Goal: Book appointment/travel/reservation

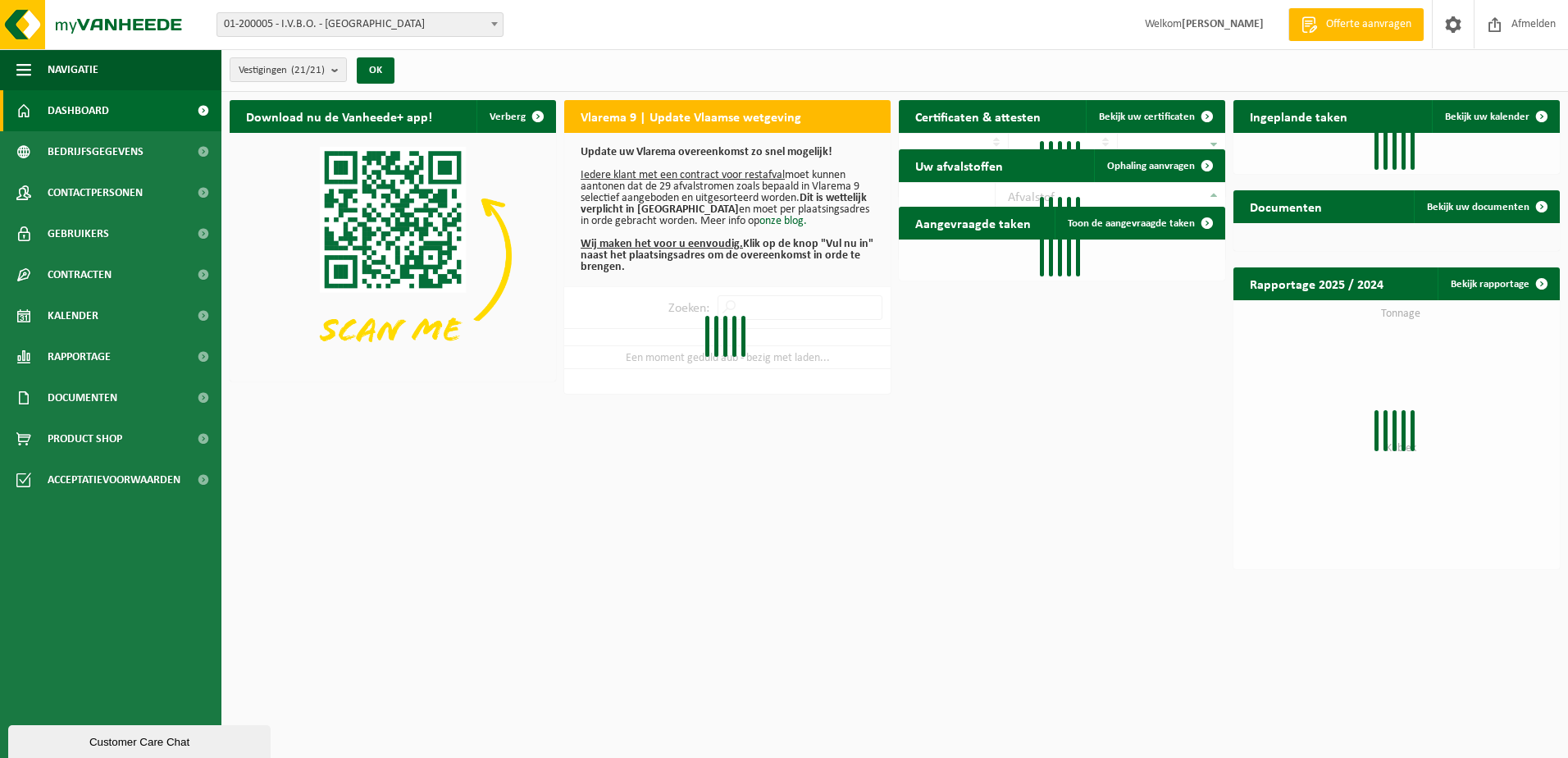
click at [497, 31] on span at bounding box center [494, 24] width 17 height 22
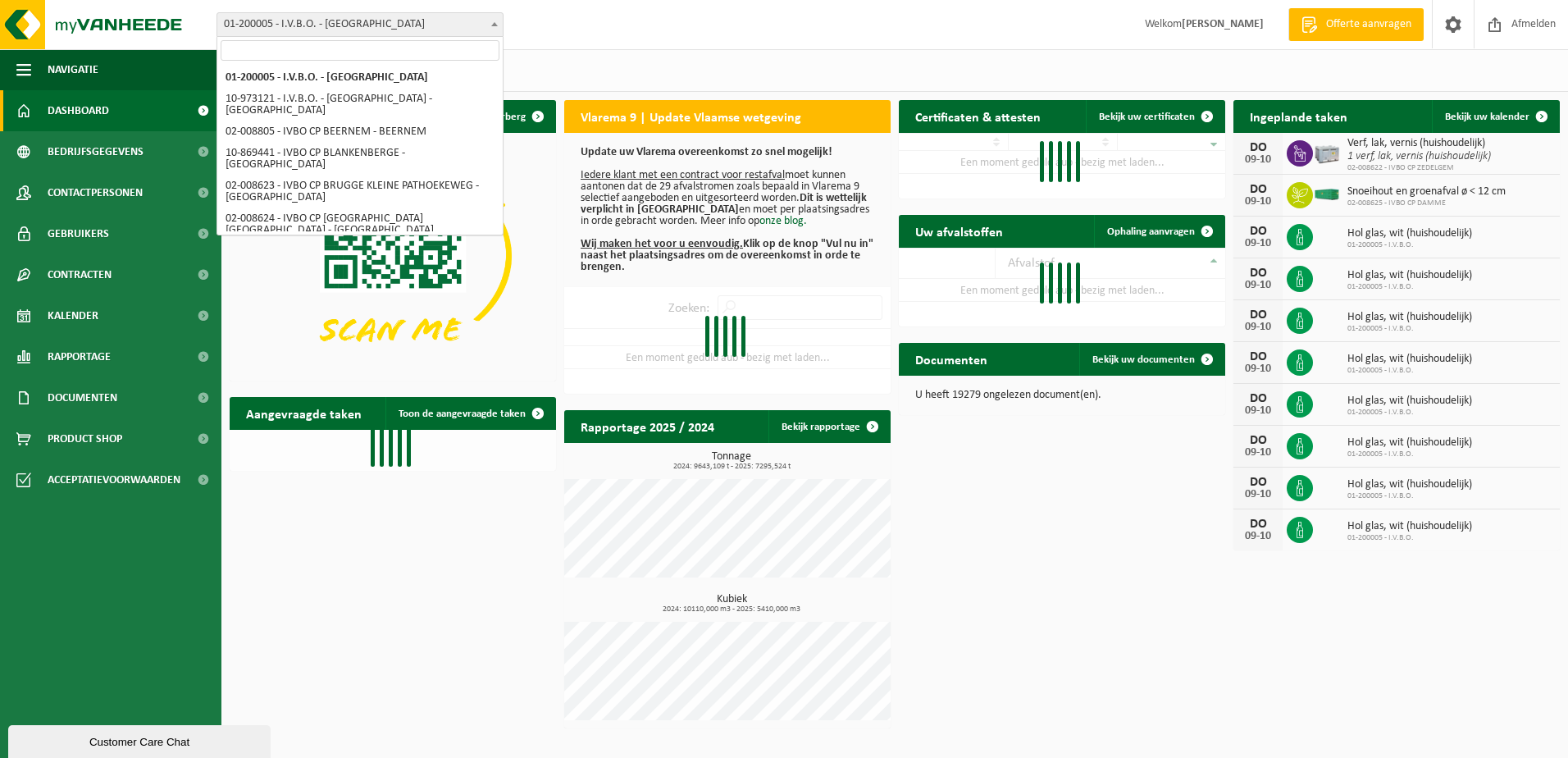
select select "5344"
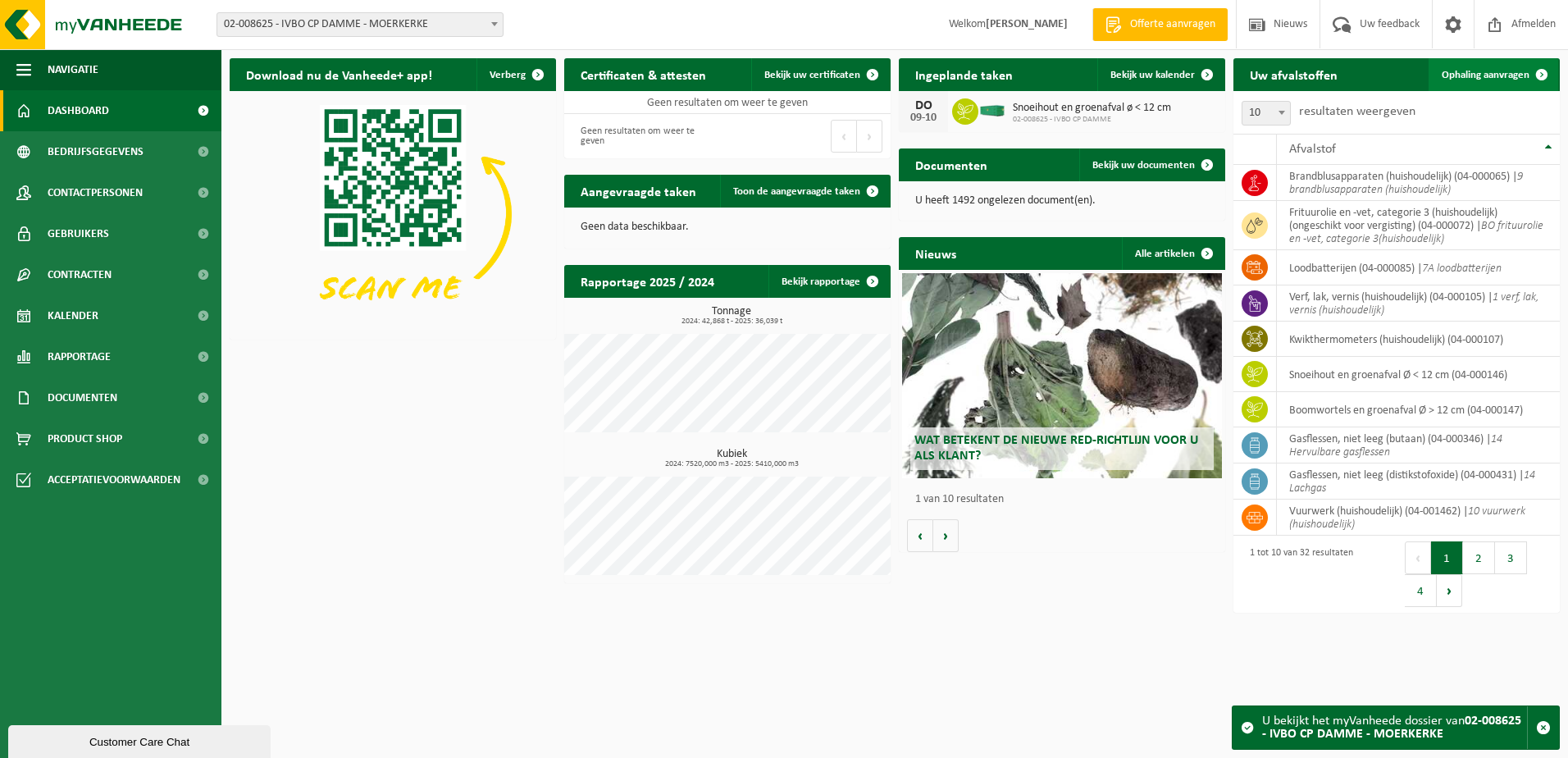
click at [1480, 76] on span "Ophaling aanvragen" at bounding box center [1486, 75] width 88 height 11
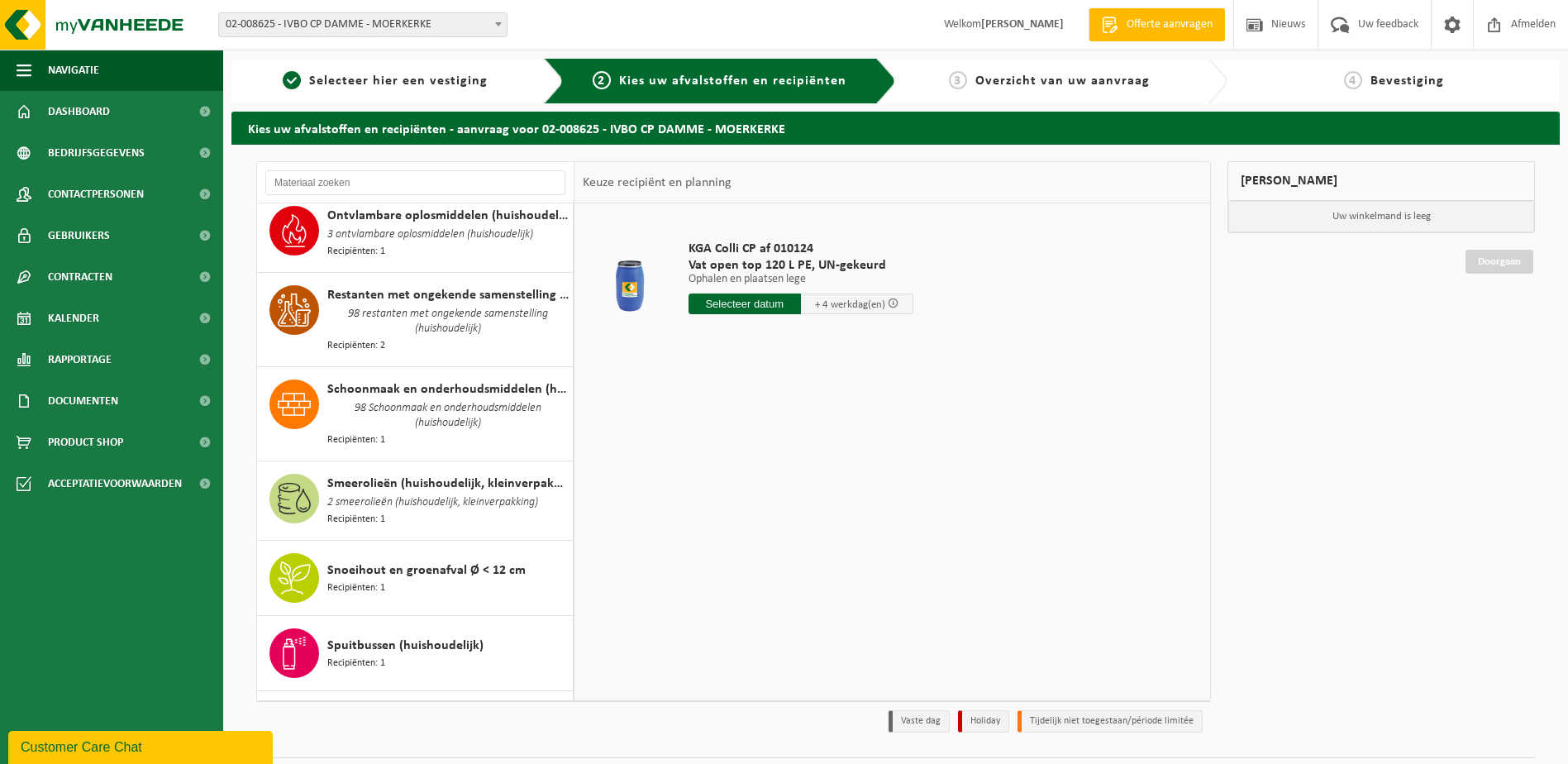
scroll to position [1843, 0]
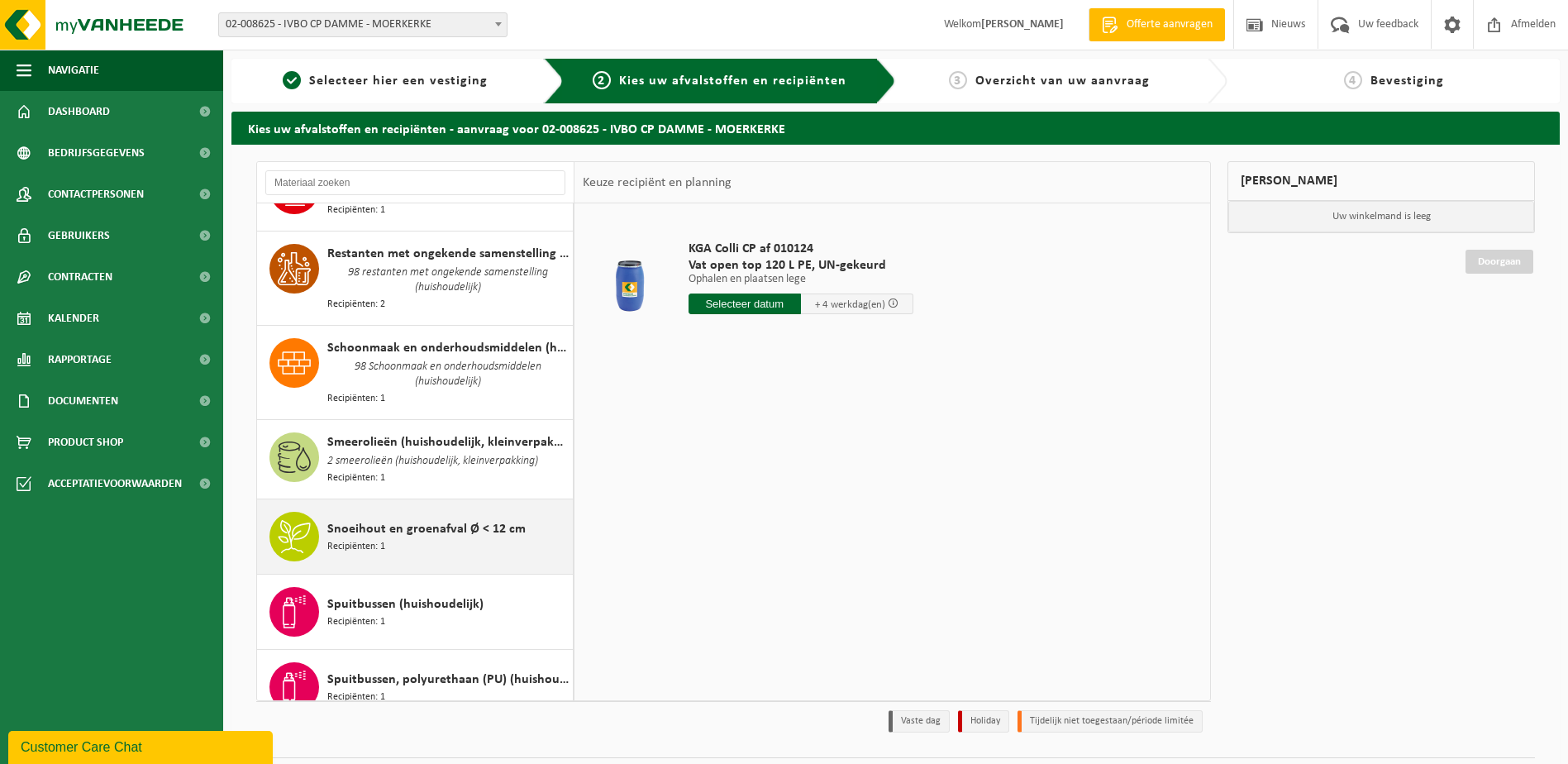
click at [478, 519] on span "Snoeihout en groenafval Ø < 12 cm" at bounding box center [426, 529] width 199 height 20
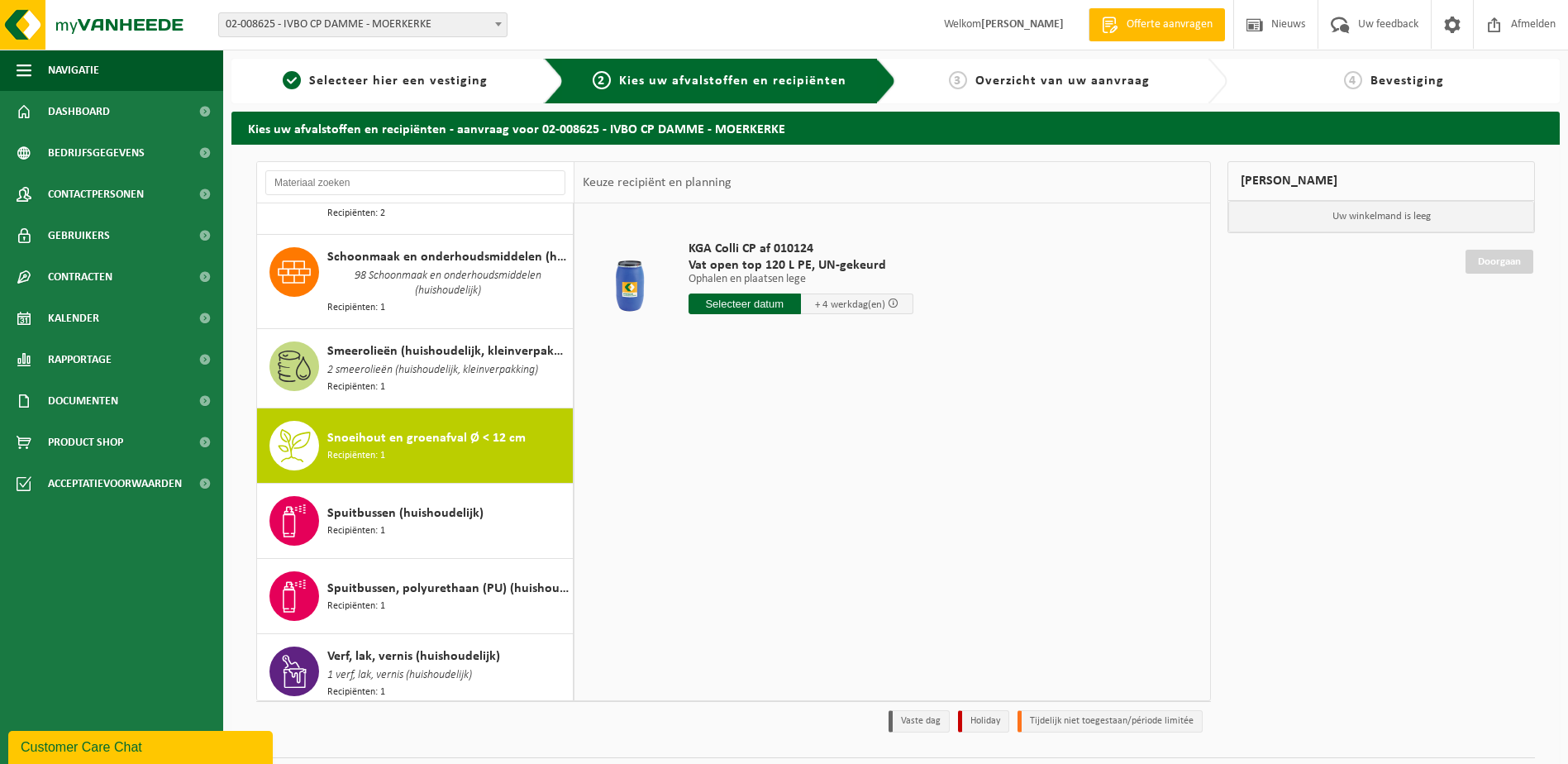
scroll to position [2045, 0]
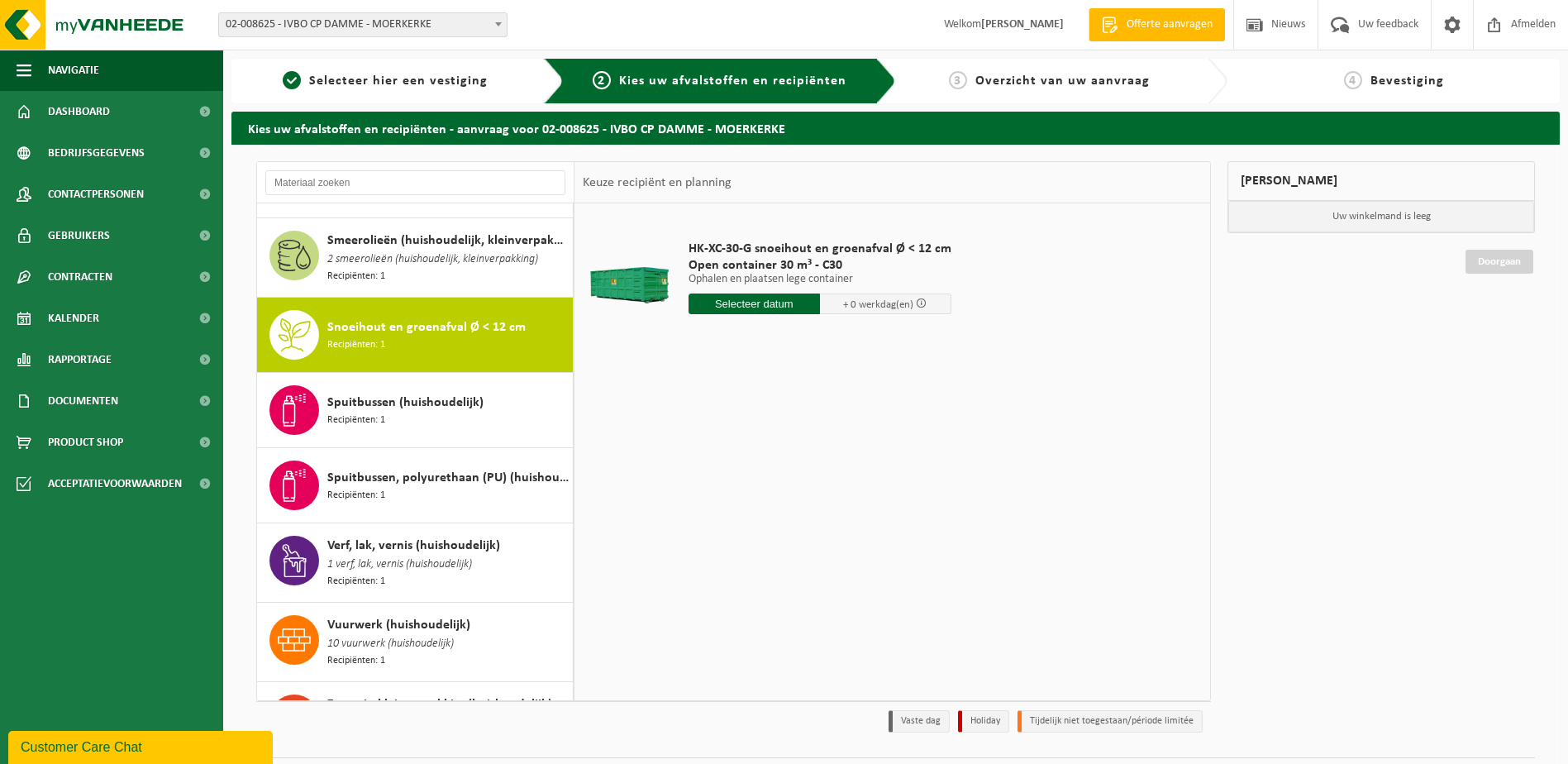
click at [756, 302] on input "text" at bounding box center [754, 303] width 132 height 21
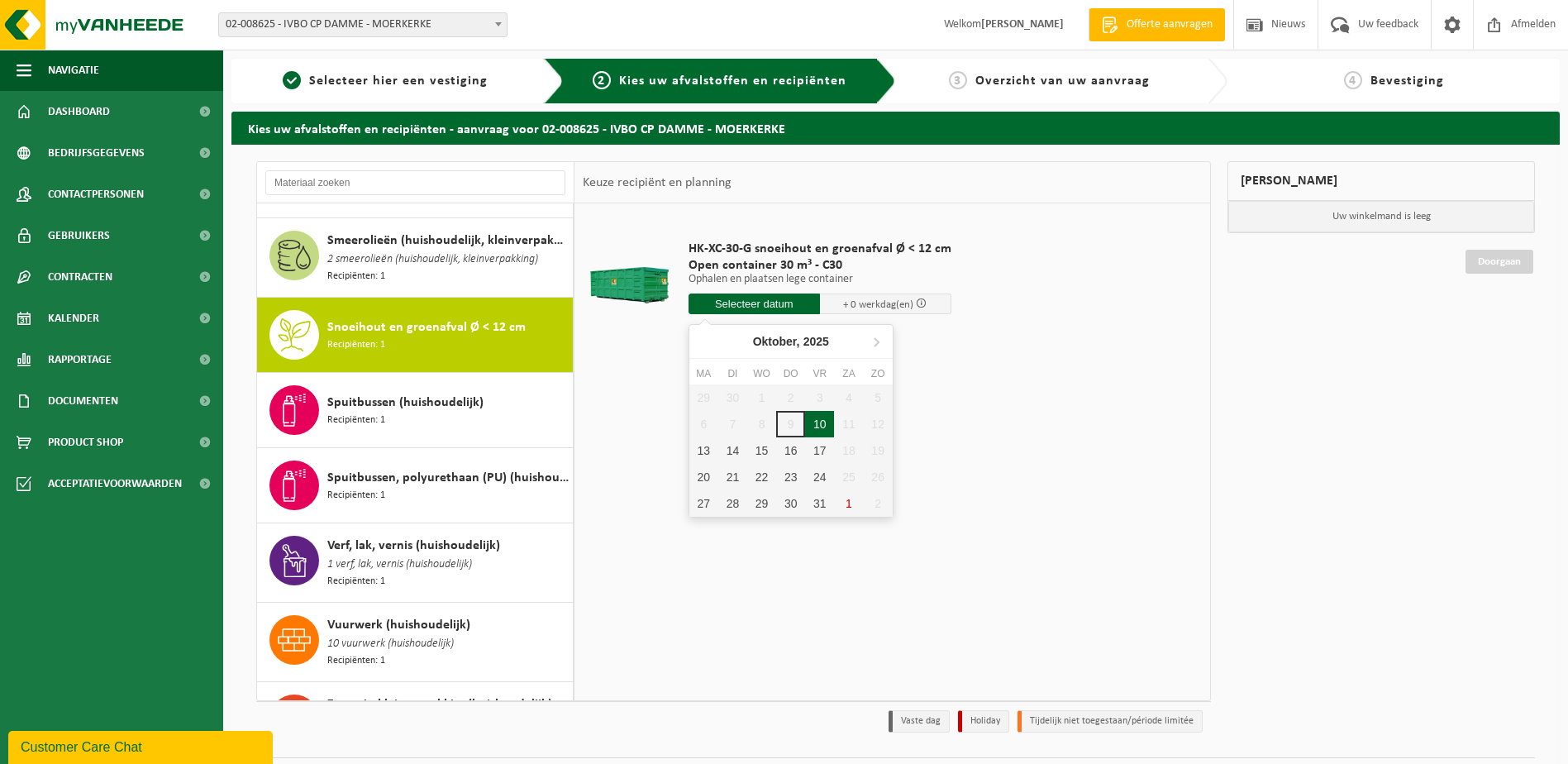
click at [823, 427] on div "10" at bounding box center [819, 425] width 29 height 27
type input "Van 2025-10-10"
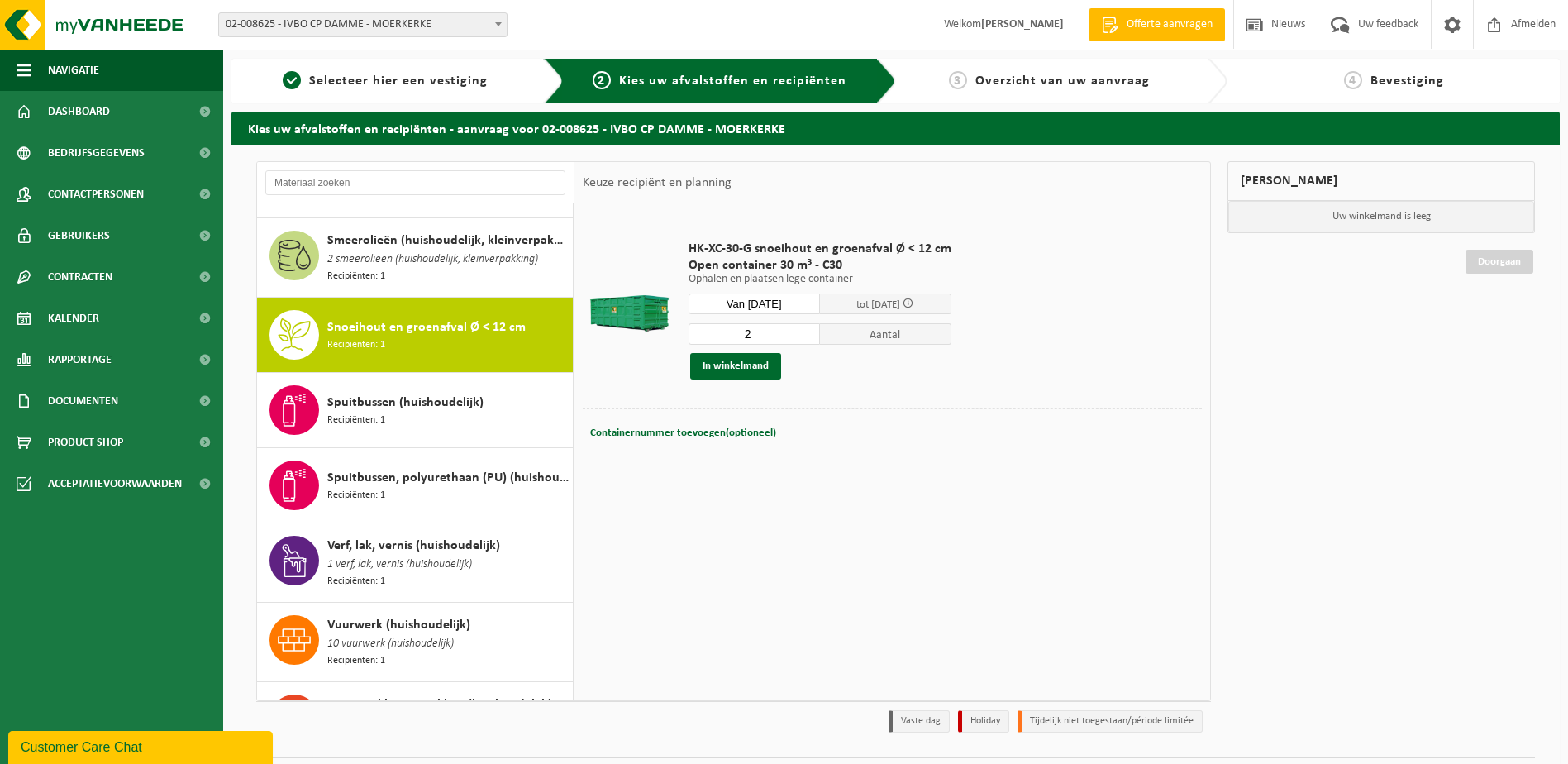
type input "2"
click at [807, 330] on input "2" at bounding box center [754, 334] width 132 height 22
click at [761, 366] on button "In winkelmand" at bounding box center [735, 366] width 91 height 27
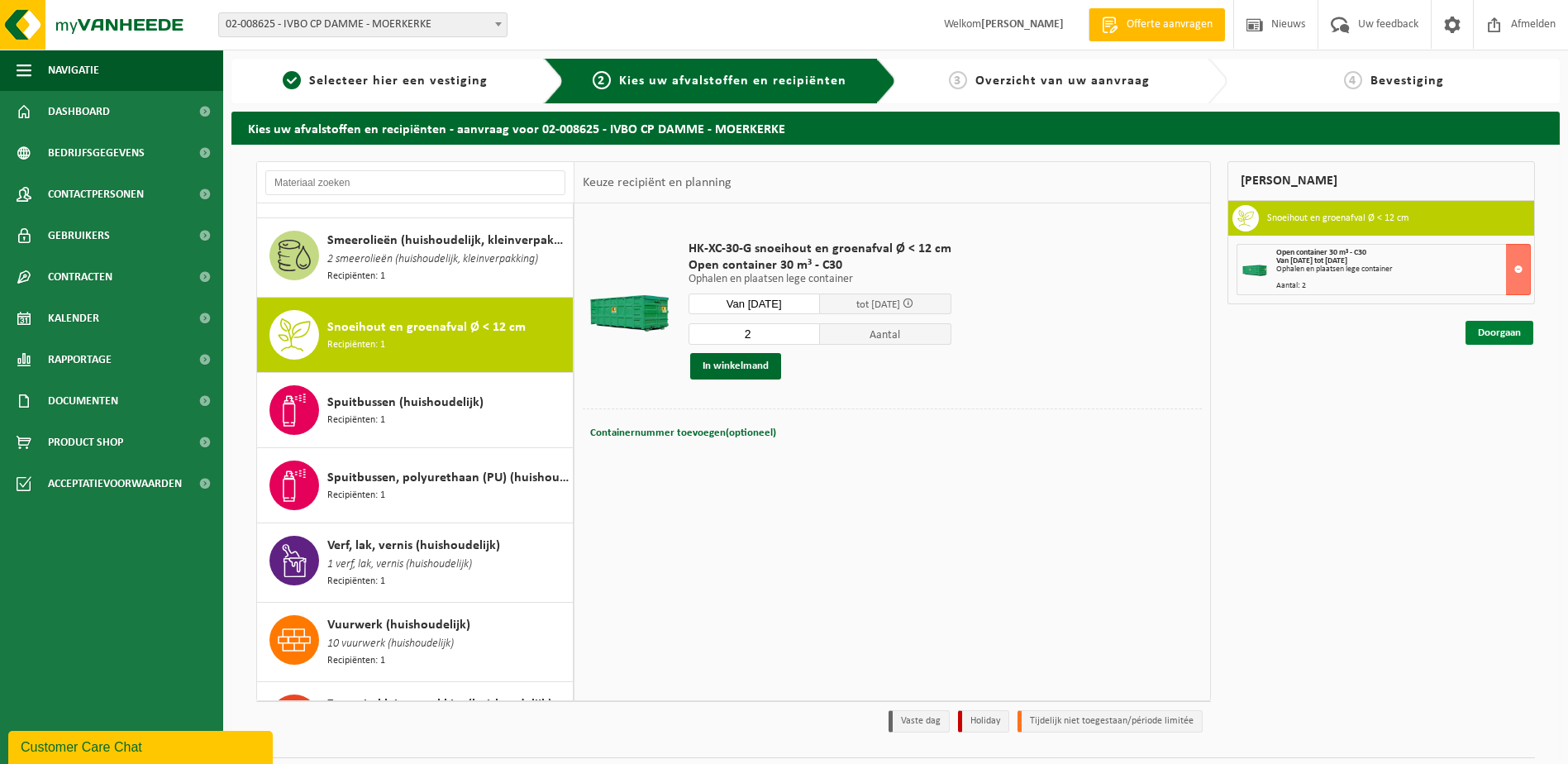
click at [1509, 337] on link "Doorgaan" at bounding box center [1499, 333] width 68 height 24
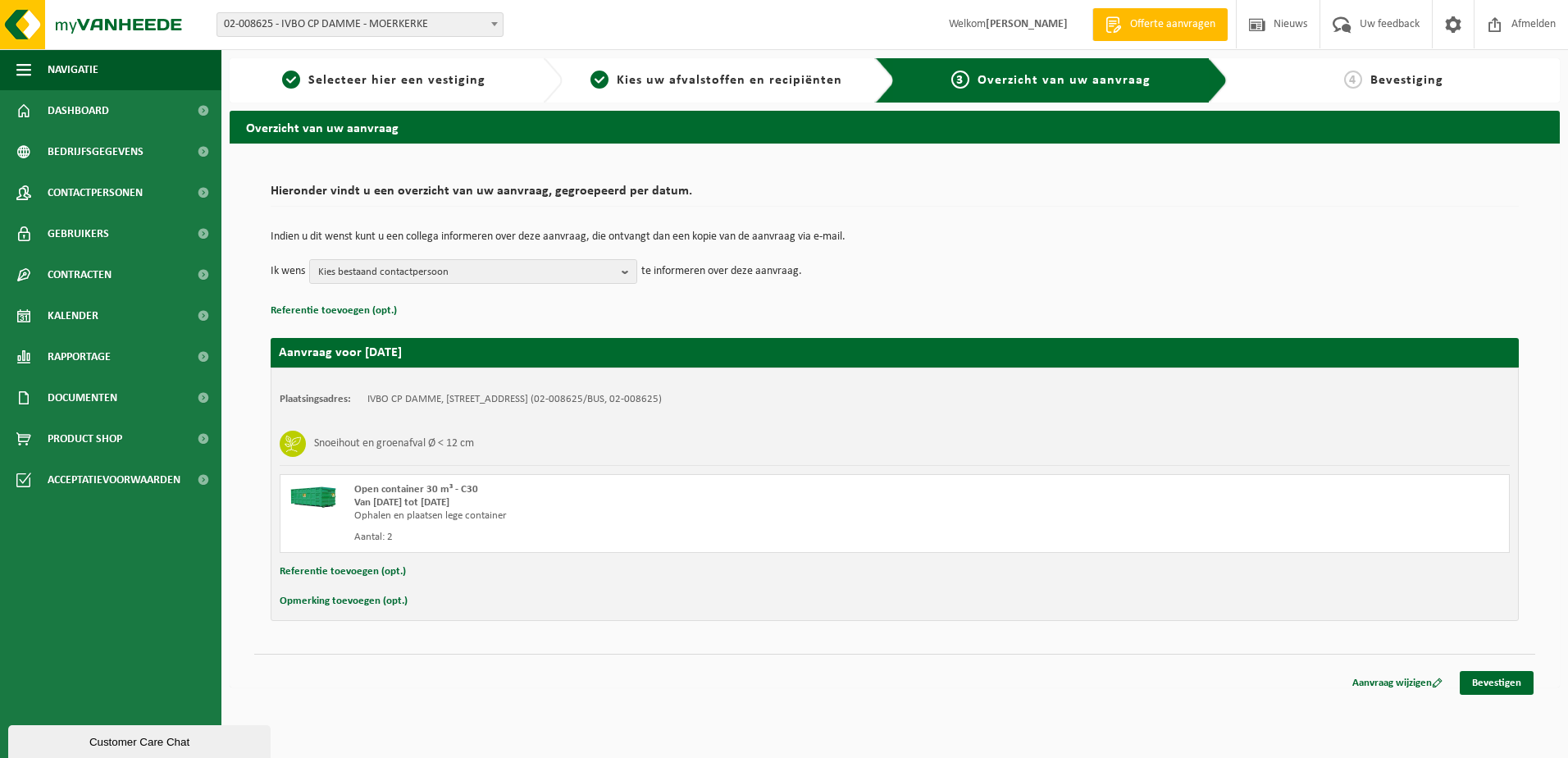
drag, startPoint x: 1488, startPoint y: 680, endPoint x: 1480, endPoint y: 662, distance: 19.7
click at [1488, 679] on link "Bevestigen" at bounding box center [1497, 682] width 74 height 24
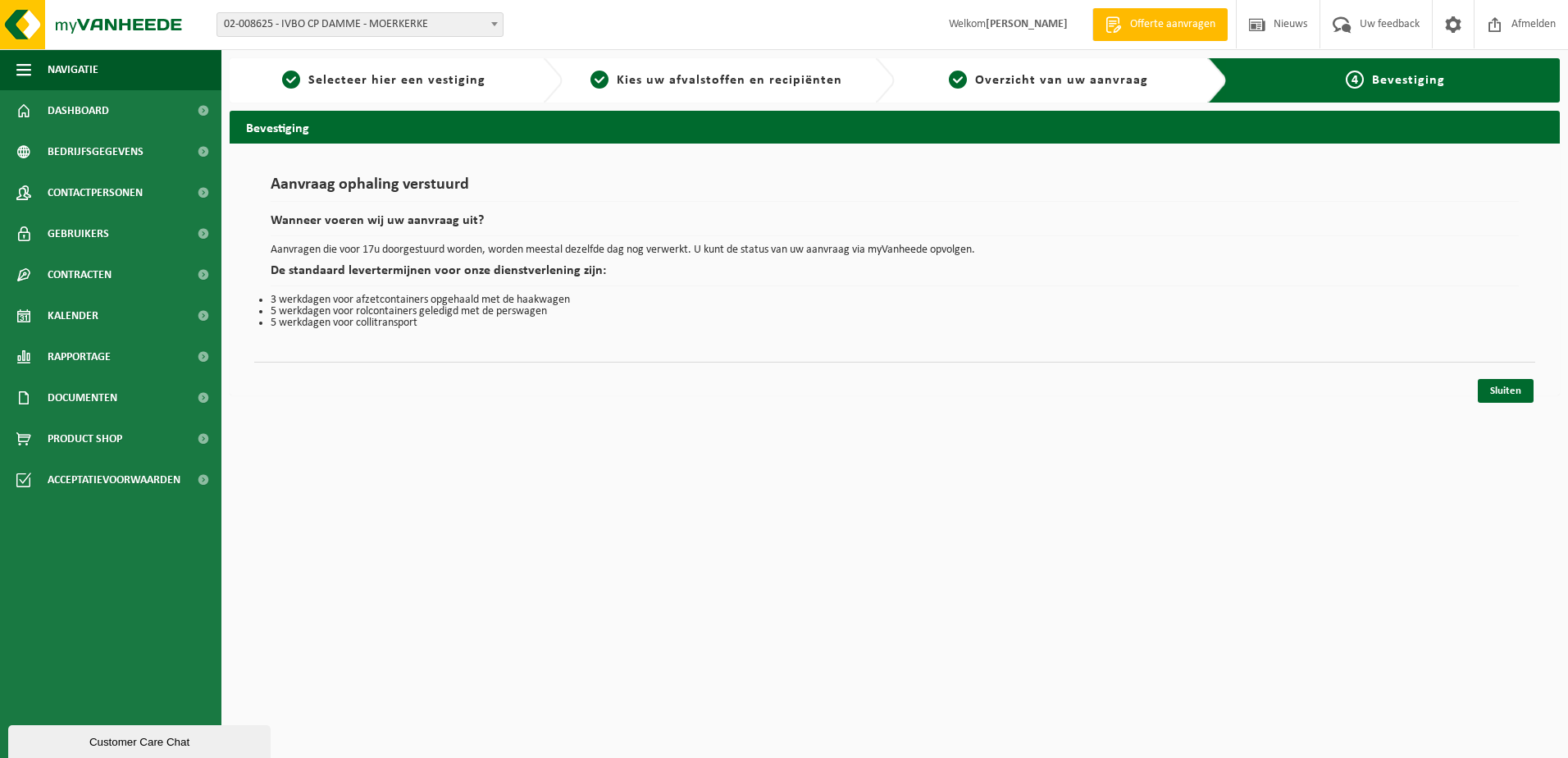
click at [1493, 403] on div "Bevestiging Aanvraag ophaling verstuurd Wanneer voeren wij uw aanvraag uit? Aan…" at bounding box center [895, 257] width 1347 height 293
click at [1515, 393] on link "Sluiten" at bounding box center [1506, 391] width 56 height 24
